Goal: Information Seeking & Learning: Learn about a topic

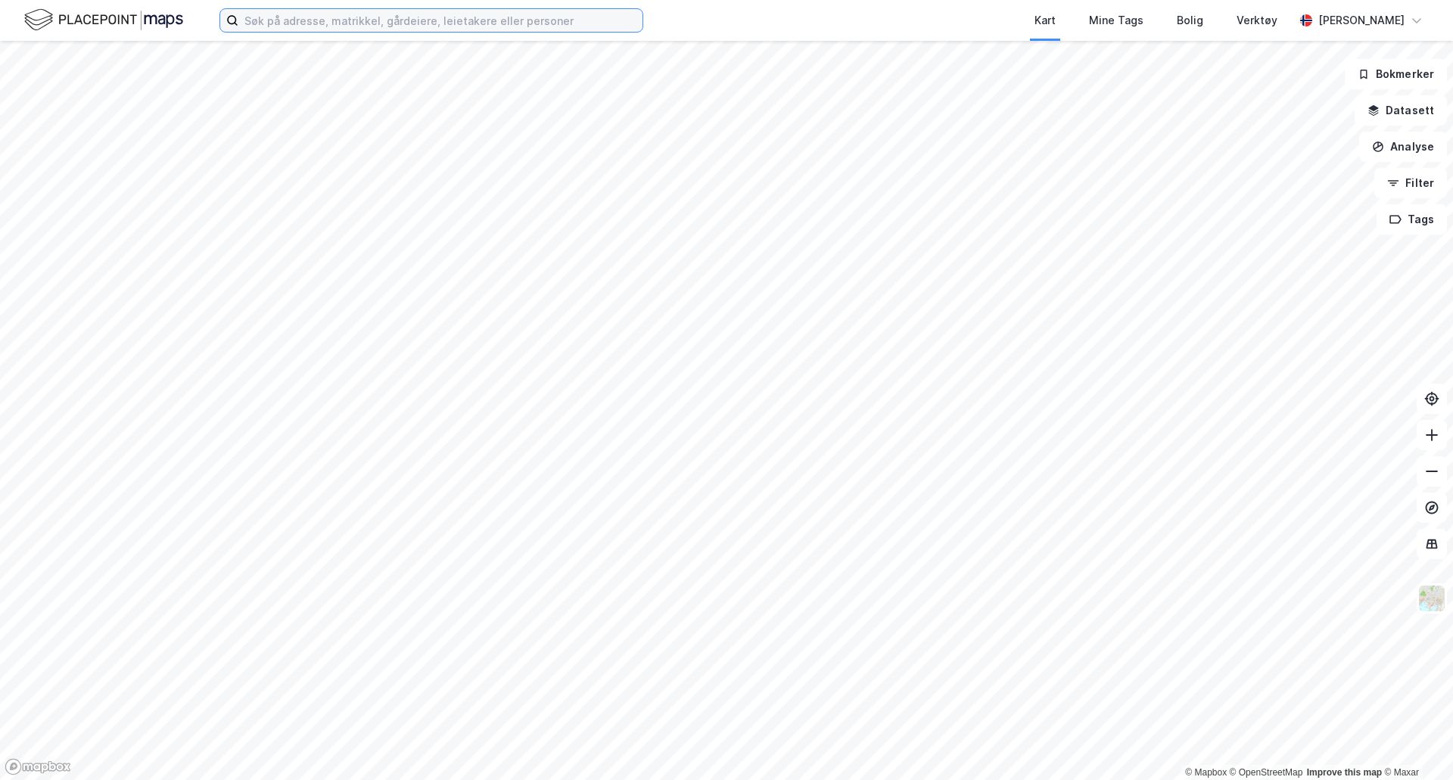
click at [333, 31] on input at bounding box center [440, 20] width 404 height 23
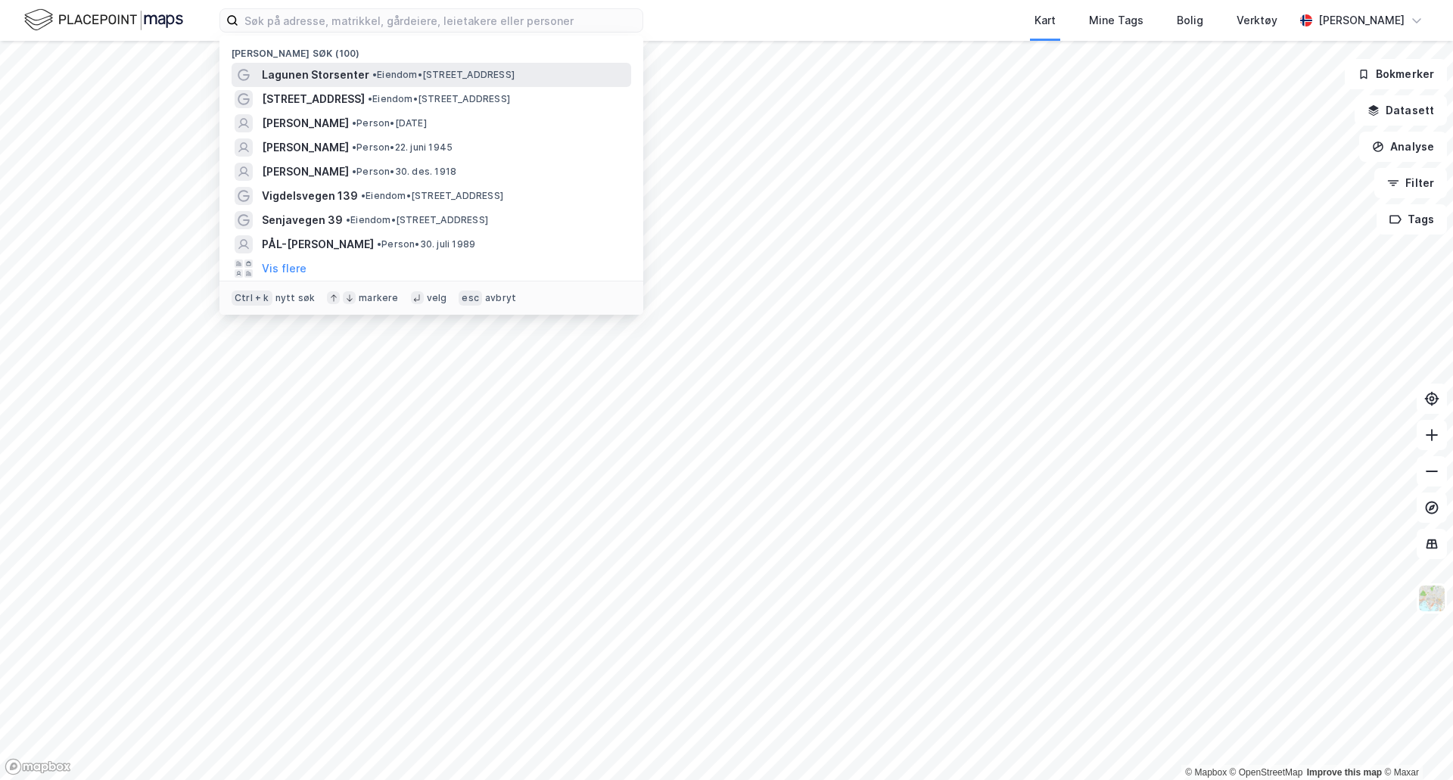
click at [335, 77] on span "Lagunen Storsenter" at bounding box center [315, 75] width 107 height 18
